Goal: Task Accomplishment & Management: Use online tool/utility

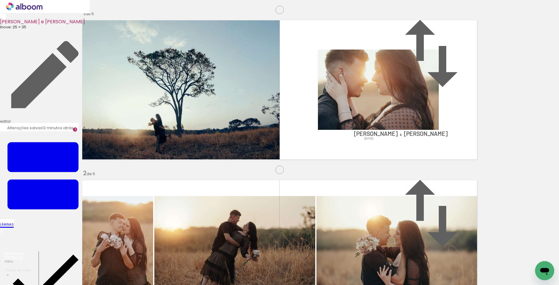
scroll to position [767, 0]
drag, startPoint x: 534, startPoint y: 261, endPoint x: 192, endPoint y: 169, distance: 354.9
click at [192, 169] on quentale-workspace at bounding box center [279, 142] width 559 height 285
drag, startPoint x: 368, startPoint y: 268, endPoint x: 353, endPoint y: 237, distance: 33.9
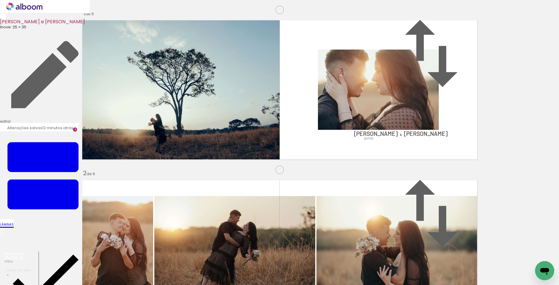
click at [255, 163] on quentale-workspace at bounding box center [279, 142] width 559 height 285
drag, startPoint x: 396, startPoint y: 269, endPoint x: 435, endPoint y: 249, distance: 43.3
click at [293, 158] on quentale-workspace at bounding box center [279, 142] width 559 height 285
drag, startPoint x: 394, startPoint y: 224, endPoint x: 285, endPoint y: 144, distance: 135.4
click at [285, 145] on quentale-workspace at bounding box center [279, 142] width 559 height 285
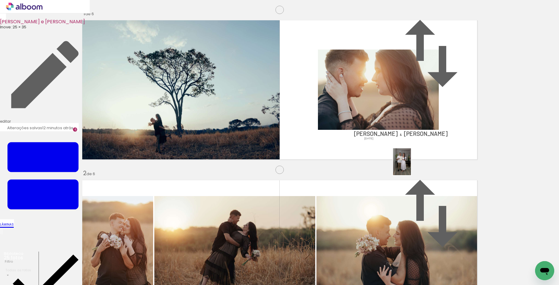
drag, startPoint x: 464, startPoint y: 262, endPoint x: 411, endPoint y: 166, distance: 109.3
click at [411, 166] on quentale-workspace at bounding box center [279, 142] width 559 height 285
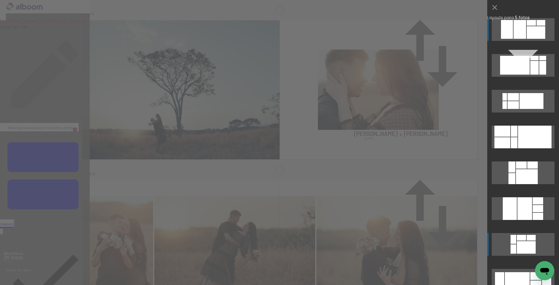
scroll to position [82, 0]
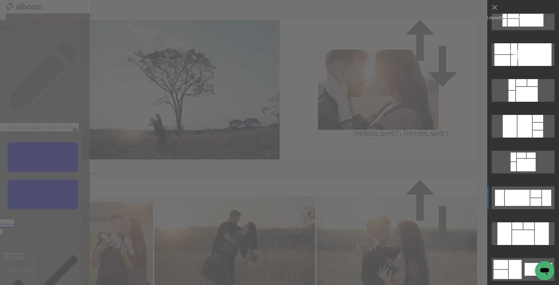
click at [523, 86] on div at bounding box center [521, 82] width 11 height 7
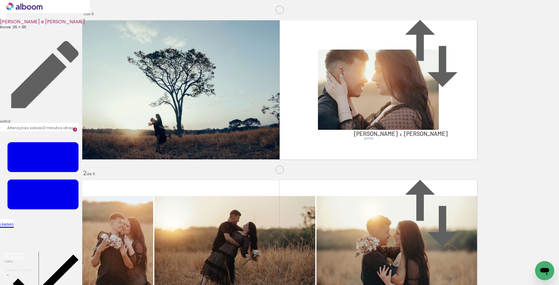
drag, startPoint x: 379, startPoint y: 176, endPoint x: 237, endPoint y: 149, distance: 144.0
click at [0, 0] on slot at bounding box center [0, 0] width 0 height 0
drag, startPoint x: 243, startPoint y: 145, endPoint x: 249, endPoint y: 145, distance: 6.6
drag, startPoint x: 181, startPoint y: 95, endPoint x: 204, endPoint y: 133, distance: 43.9
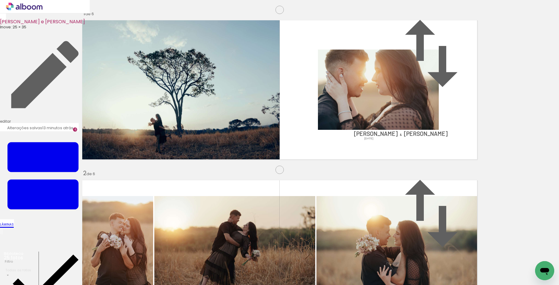
type paper-slider "106"
drag, startPoint x: 185, startPoint y: 138, endPoint x: 433, endPoint y: 139, distance: 247.8
click at [0, 0] on slot at bounding box center [0, 0] width 0 height 0
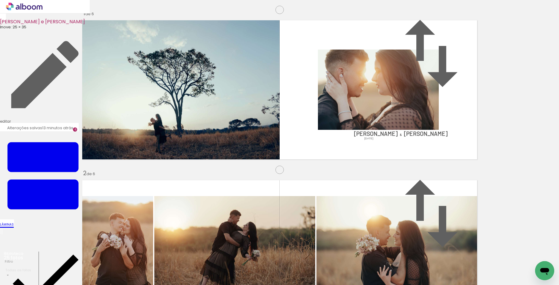
scroll to position [864, 0]
